Goal: Task Accomplishment & Management: Use online tool/utility

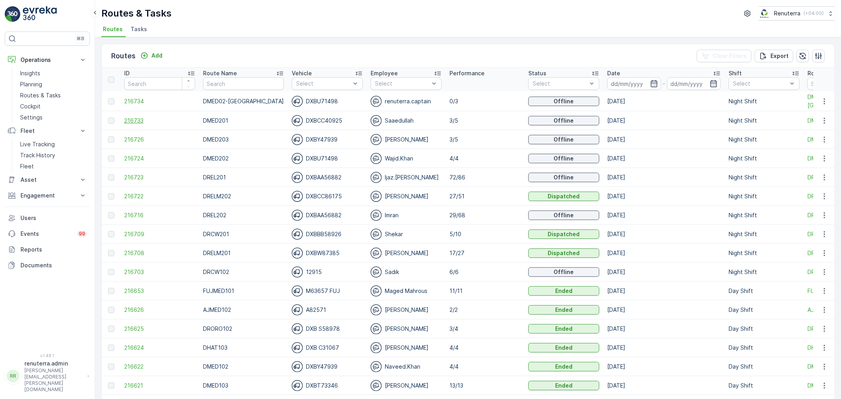
click at [149, 121] on span "216733" at bounding box center [159, 121] width 71 height 8
click at [140, 136] on span "216726" at bounding box center [159, 140] width 71 height 8
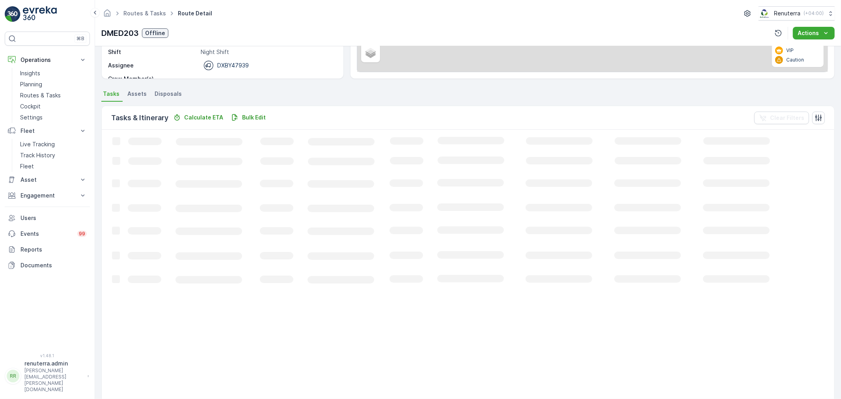
scroll to position [13, 0]
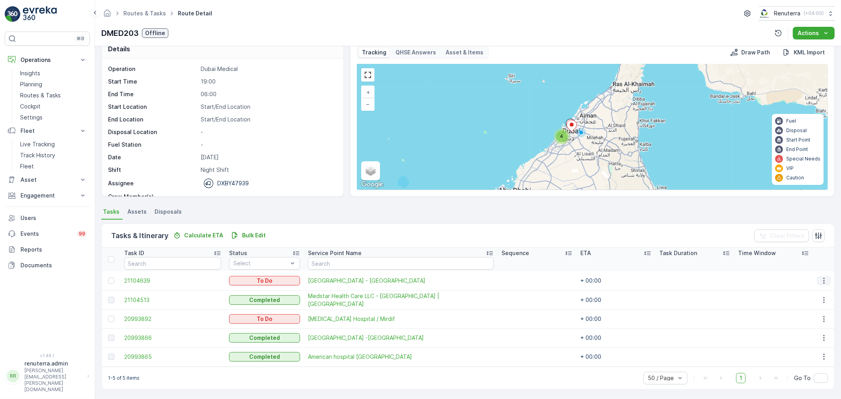
click at [821, 277] on icon "button" at bounding box center [825, 281] width 8 height 8
click at [812, 310] on span "Change Route" at bounding box center [804, 314] width 38 height 8
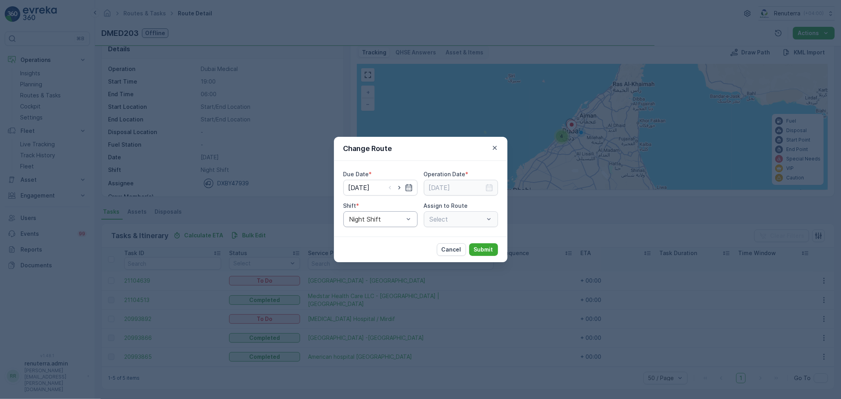
type input "[DATE]"
click at [471, 224] on div "DMED203 (Offline) - DXBY47939" at bounding box center [461, 219] width 74 height 16
drag, startPoint x: 495, startPoint y: 148, endPoint x: 468, endPoint y: 190, distance: 50.1
click at [494, 151] on icon "button" at bounding box center [495, 148] width 8 height 8
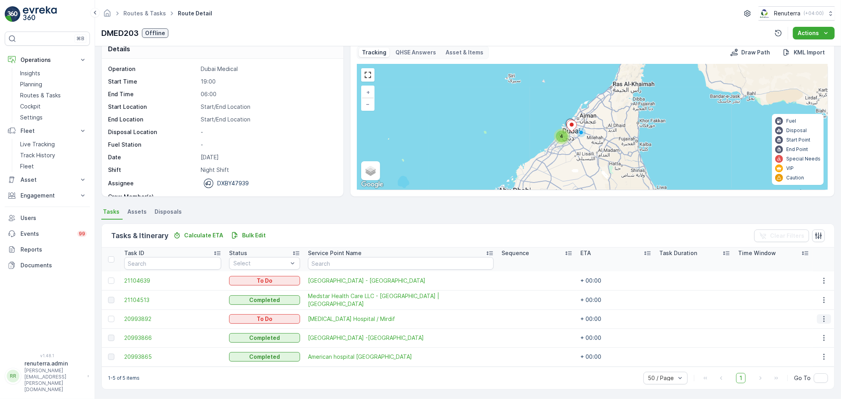
click at [821, 320] on icon "button" at bounding box center [825, 319] width 8 height 8
click at [807, 349] on span "Change Route" at bounding box center [804, 352] width 38 height 8
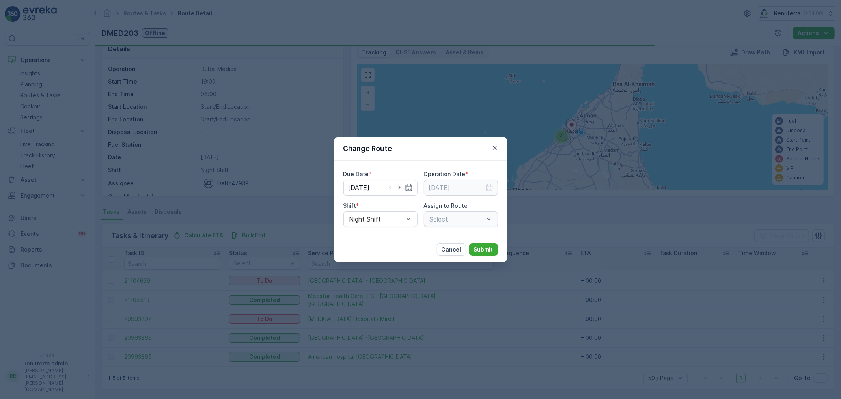
type input "[DATE]"
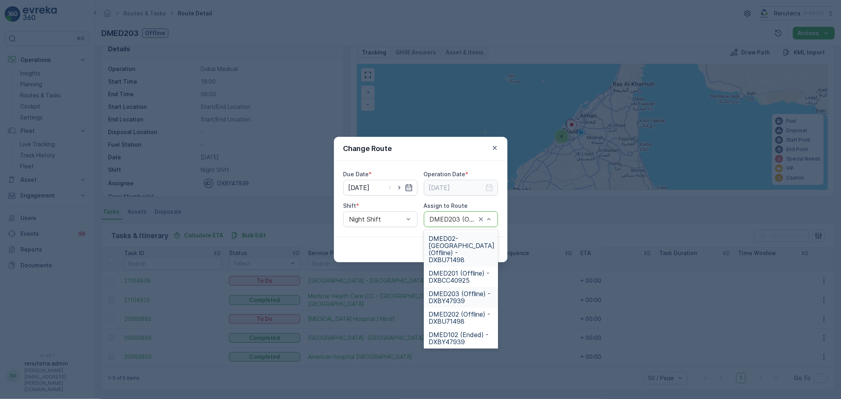
click at [466, 220] on div at bounding box center [453, 219] width 48 height 7
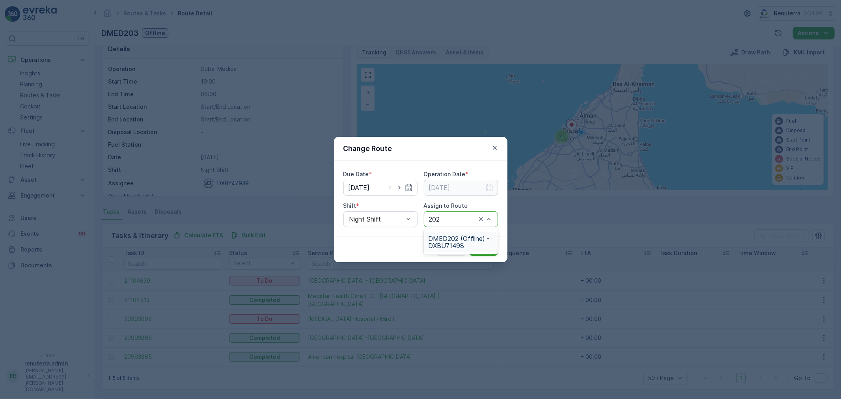
type input "202"
drag, startPoint x: 423, startPoint y: 239, endPoint x: 439, endPoint y: 243, distance: 16.2
click at [426, 239] on div "Cancel Submit" at bounding box center [421, 250] width 174 height 26
click at [451, 215] on div "DMED203 (Offline) - DXBY47939" at bounding box center [461, 219] width 74 height 16
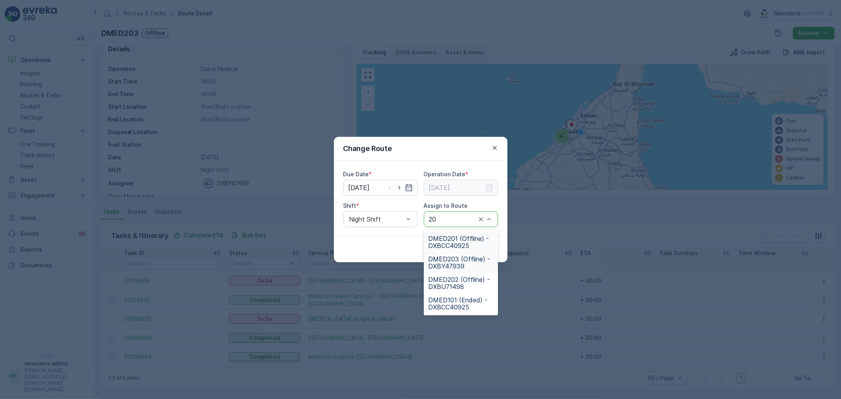
type input "202"
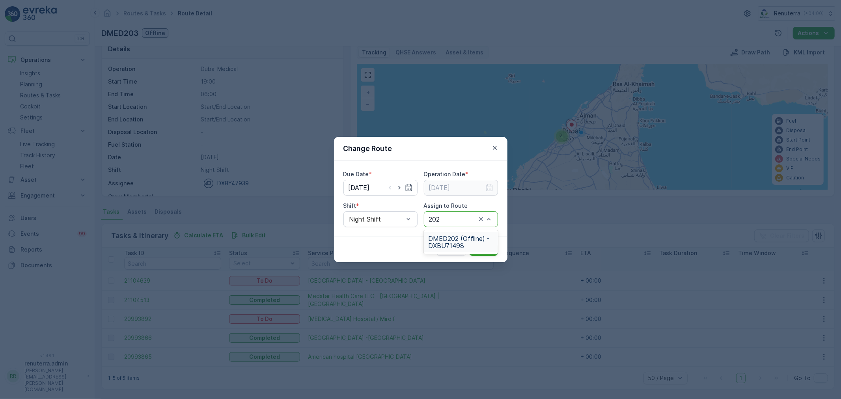
click at [463, 237] on span "DMED202 (Offline) - DXBU71498" at bounding box center [461, 242] width 65 height 14
click at [486, 248] on p "Submit" at bounding box center [483, 250] width 19 height 8
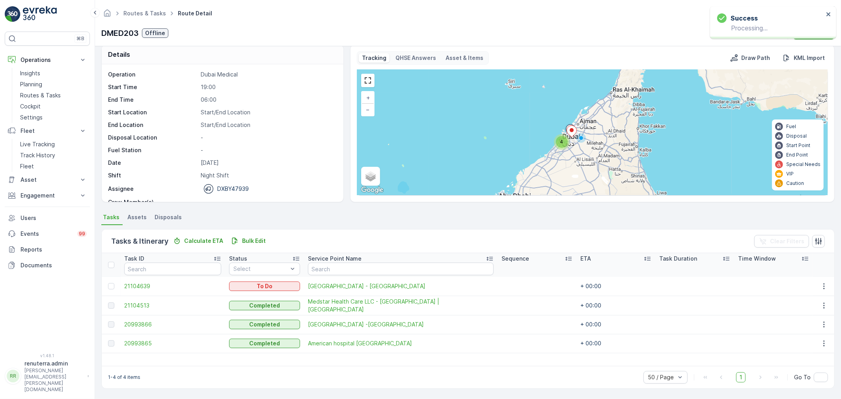
scroll to position [8, 0]
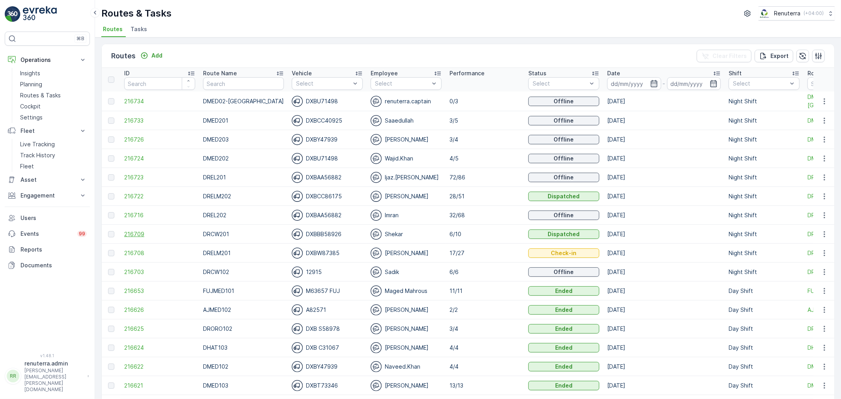
click at [140, 237] on span "216709" at bounding box center [159, 234] width 71 height 8
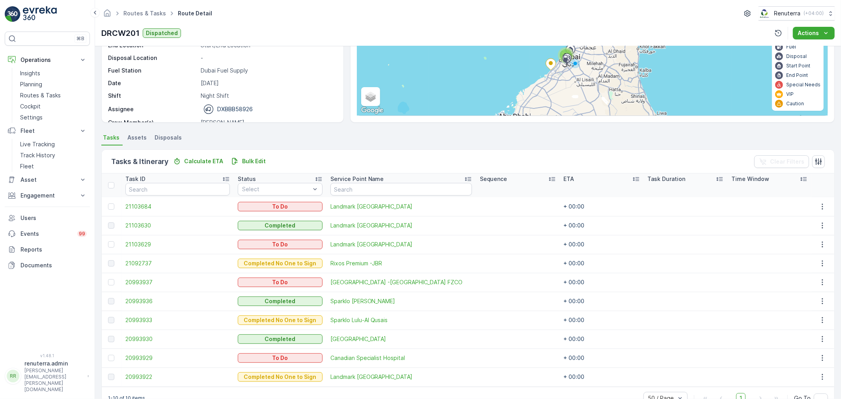
scroll to position [108, 0]
